Goal: Task Accomplishment & Management: Complete application form

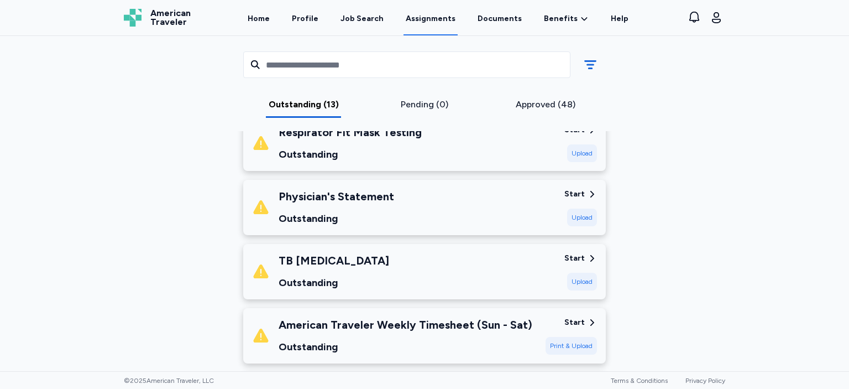
scroll to position [318, 0]
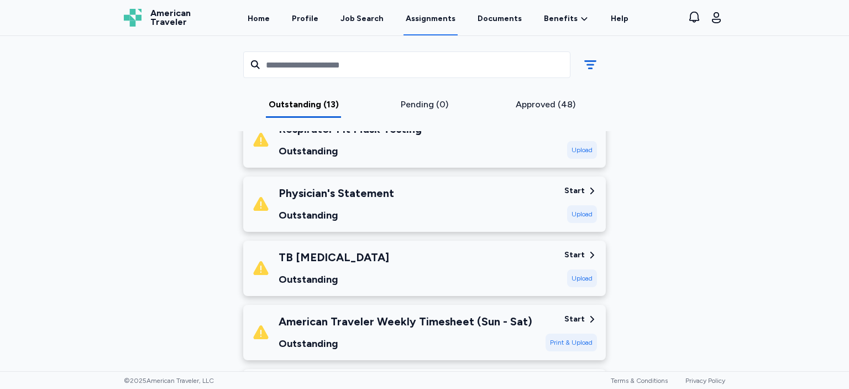
click at [503, 196] on div "Physician's Statement Outstanding" at bounding box center [403, 204] width 303 height 38
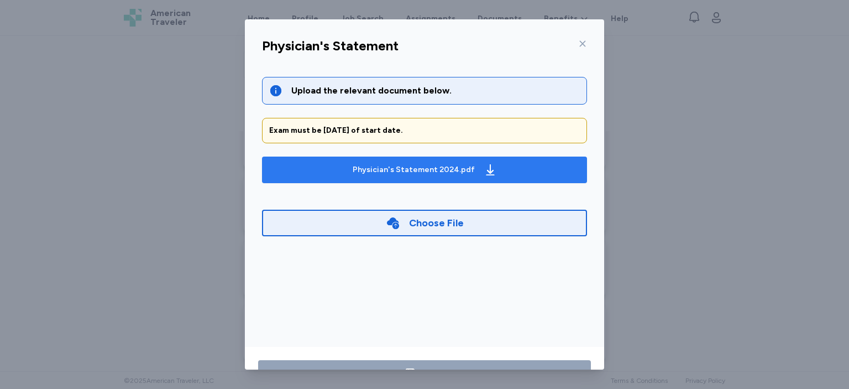
click at [490, 173] on icon "button" at bounding box center [490, 169] width 13 height 13
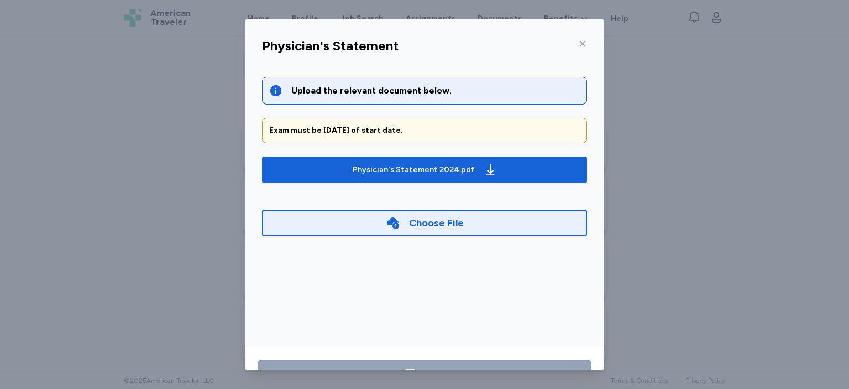
click at [583, 43] on icon at bounding box center [583, 44] width 6 height 6
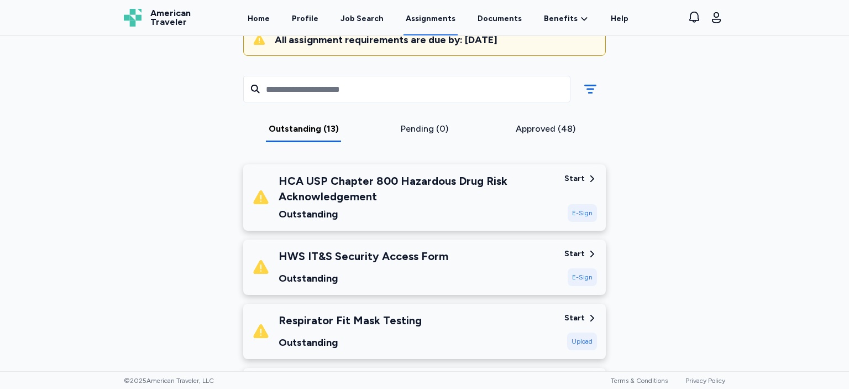
scroll to position [96, 0]
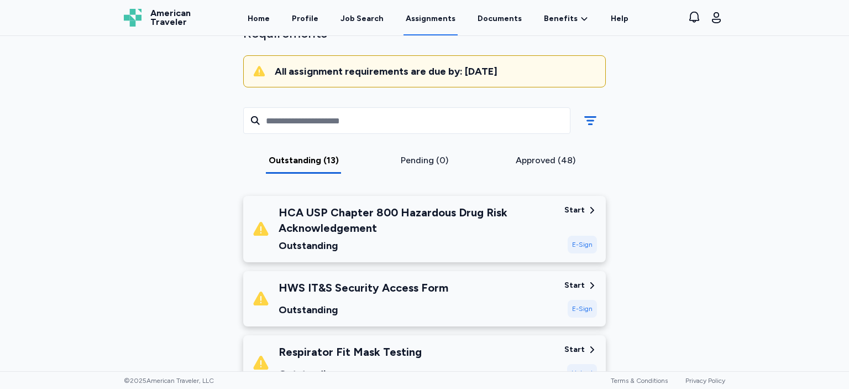
click at [549, 216] on div "HCA USP Chapter 800 Hazardous Drug Risk Acknowledgement" at bounding box center [417, 219] width 277 height 31
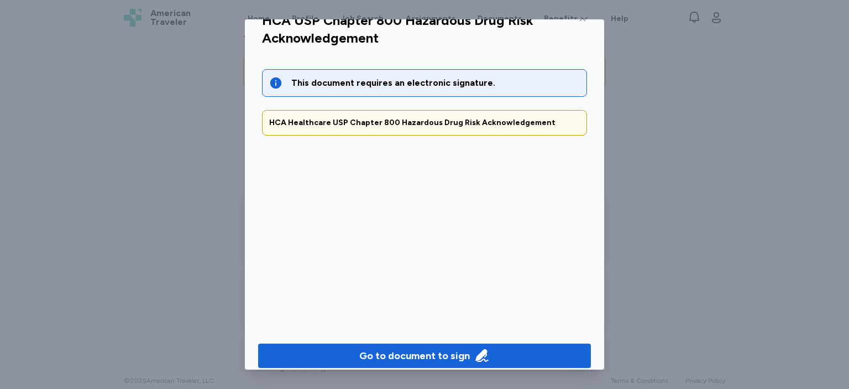
scroll to position [37, 0]
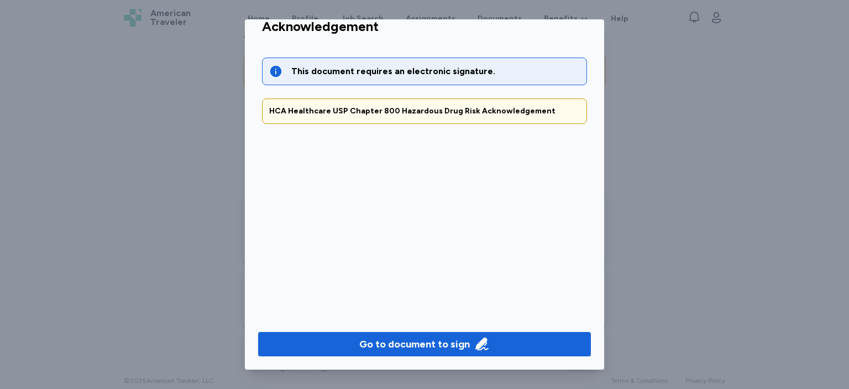
click at [549, 330] on div "Go to document to sign" at bounding box center [424, 343] width 359 height 51
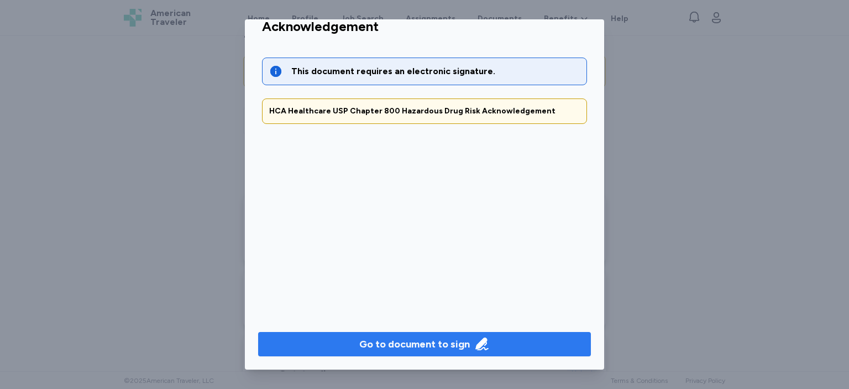
click at [541, 343] on span "Go to document to sign" at bounding box center [424, 343] width 315 height 15
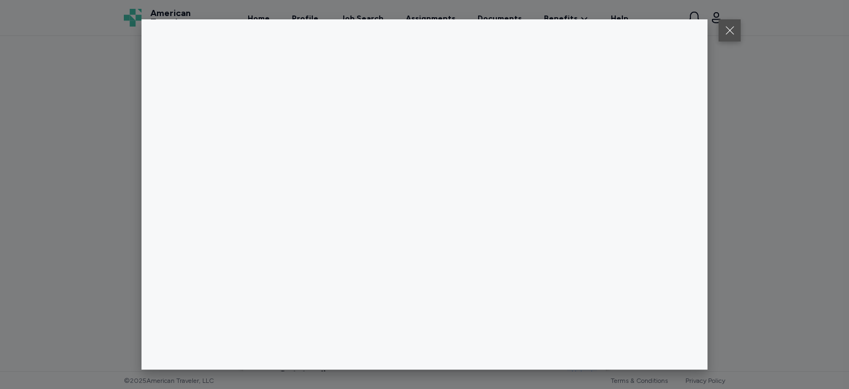
click at [731, 36] on button at bounding box center [729, 30] width 22 height 22
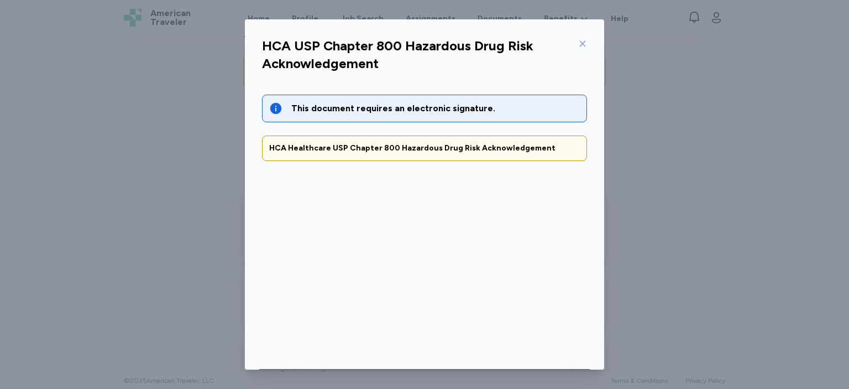
click at [586, 42] on icon at bounding box center [582, 43] width 9 height 9
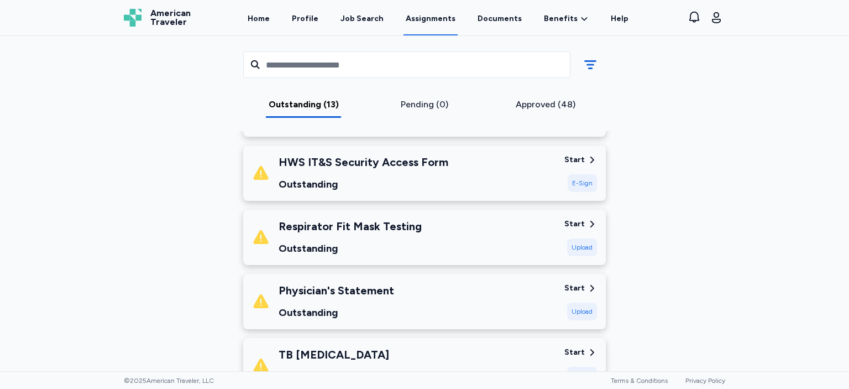
scroll to position [223, 0]
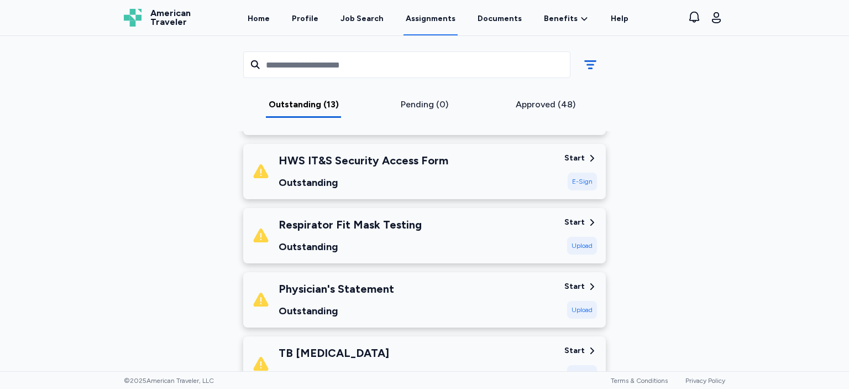
click at [542, 183] on div "HWS IT&S Security Access Form Outstanding" at bounding box center [403, 172] width 303 height 38
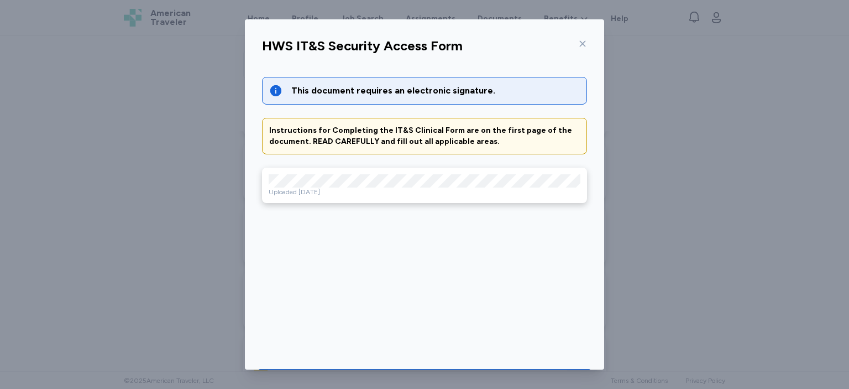
click at [408, 189] on div "Uploaded Aug 19, 2025" at bounding box center [425, 191] width 312 height 9
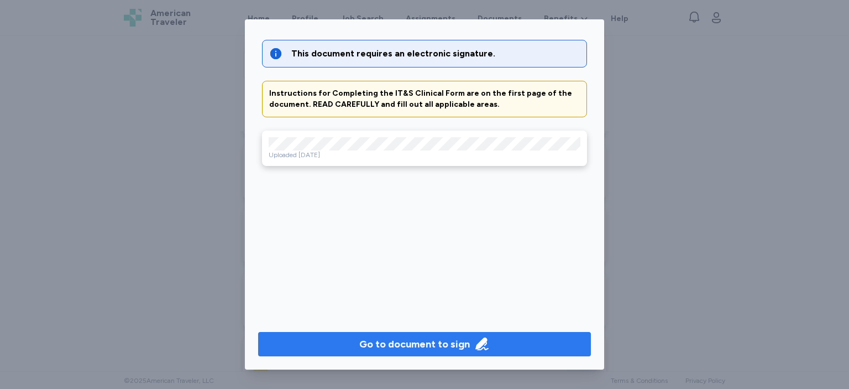
click at [510, 343] on span "Go to document to sign" at bounding box center [424, 343] width 315 height 15
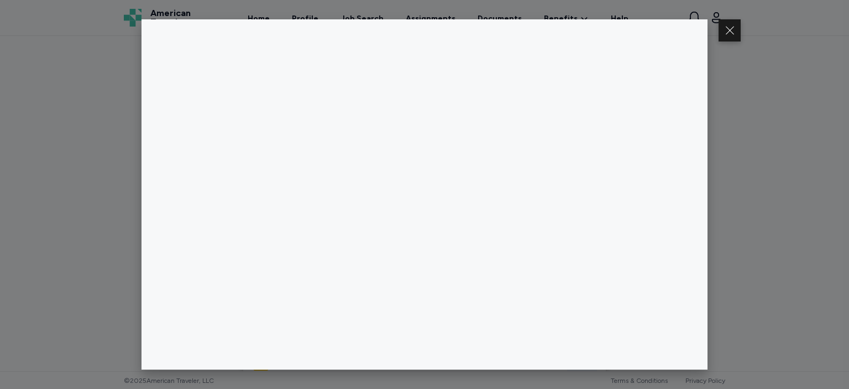
click at [726, 41] on div at bounding box center [424, 194] width 849 height 389
click at [730, 33] on button at bounding box center [729, 30] width 22 height 22
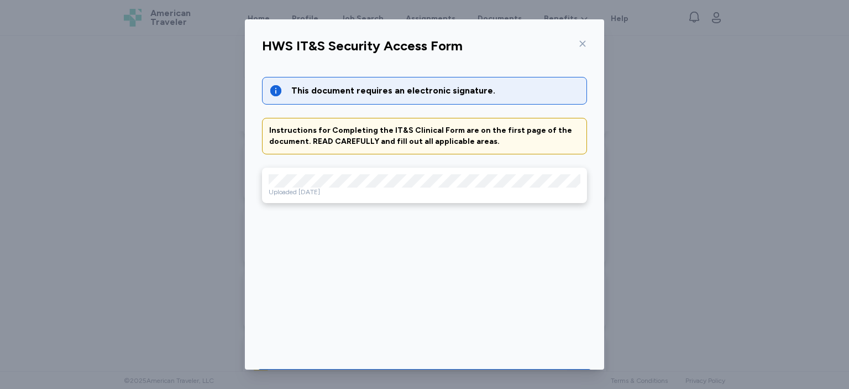
click at [584, 45] on icon at bounding box center [582, 43] width 9 height 9
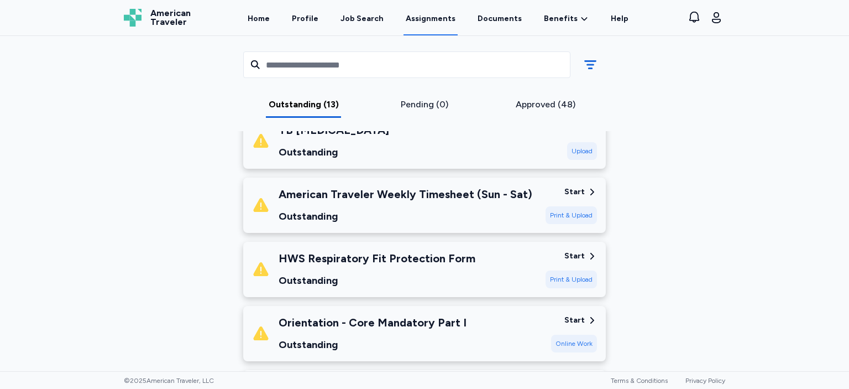
scroll to position [445, 0]
click at [521, 260] on div "HWS Respiratory Fit Protection Form Outstanding" at bounding box center [394, 269] width 285 height 38
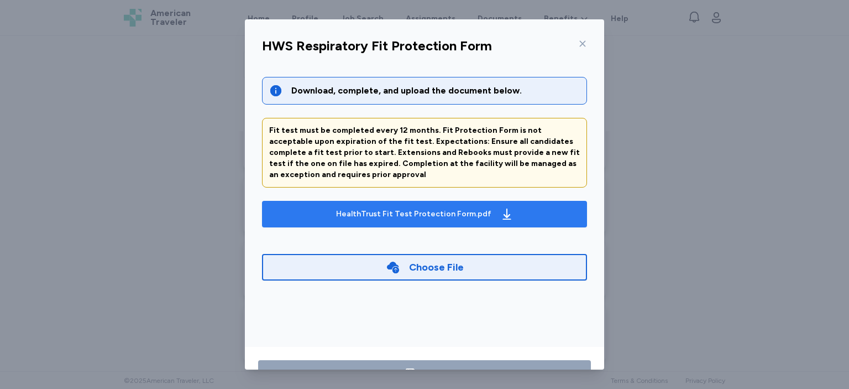
click at [500, 217] on icon "button" at bounding box center [506, 213] width 13 height 13
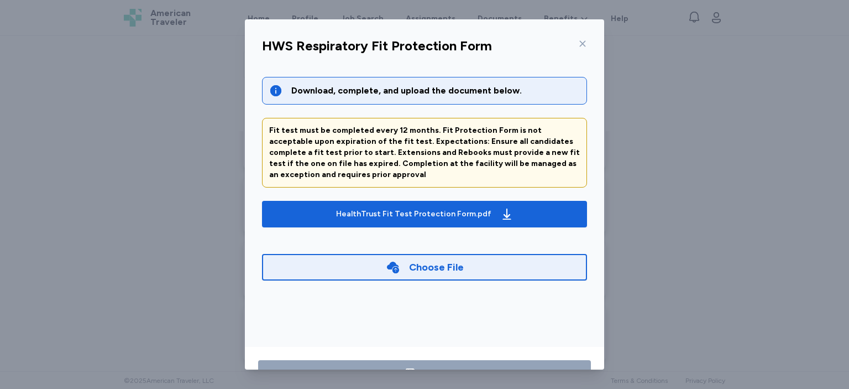
click at [580, 41] on icon at bounding box center [583, 44] width 6 height 6
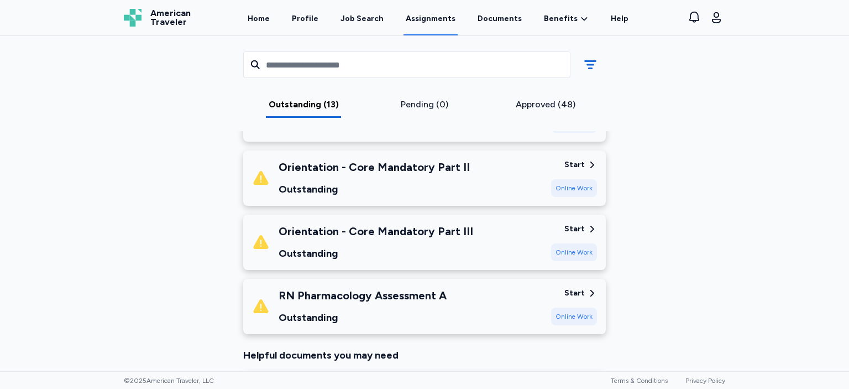
scroll to position [796, 0]
